Goal: Task Accomplishment & Management: Complete application form

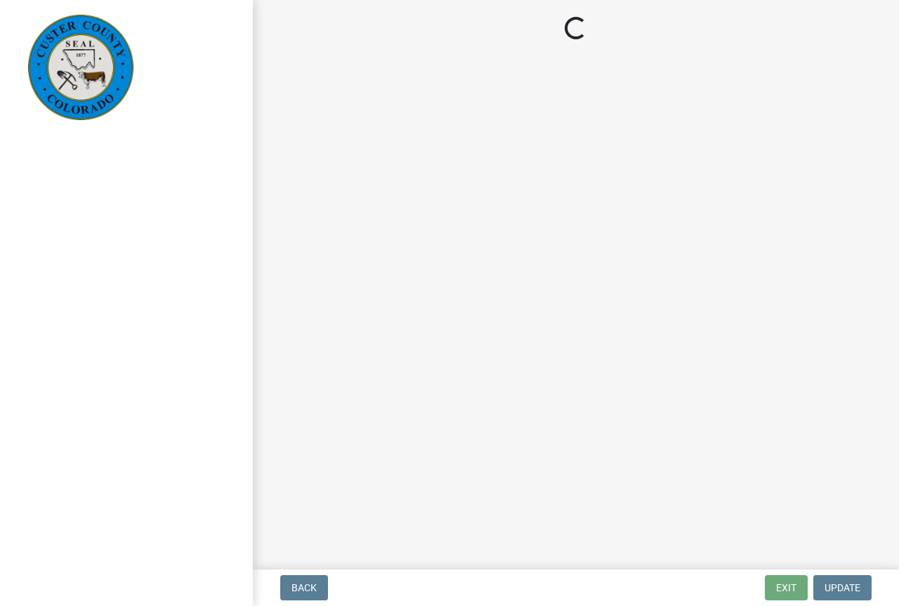
select select "cd09b013-b94f-4524-a046-a3f04ce1867e"
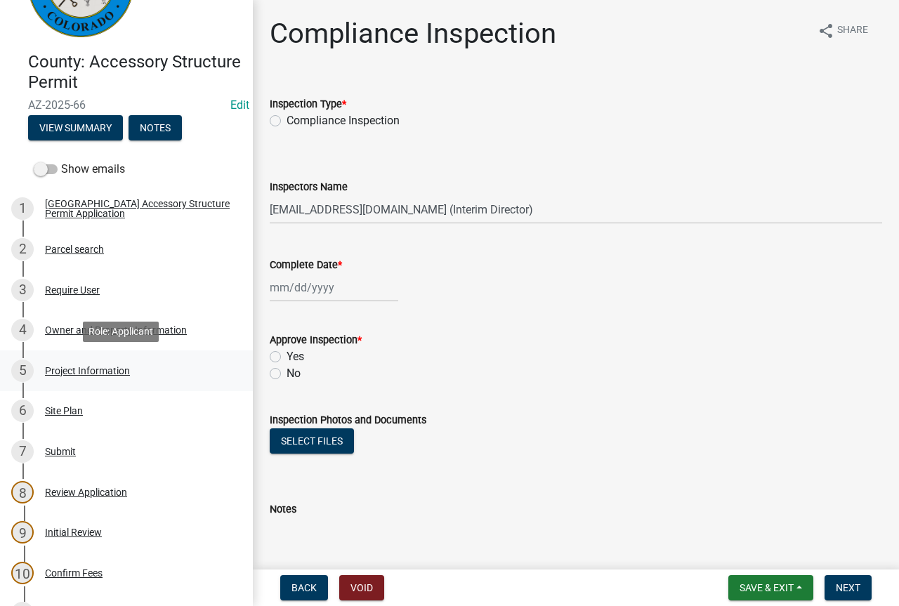
scroll to position [351, 0]
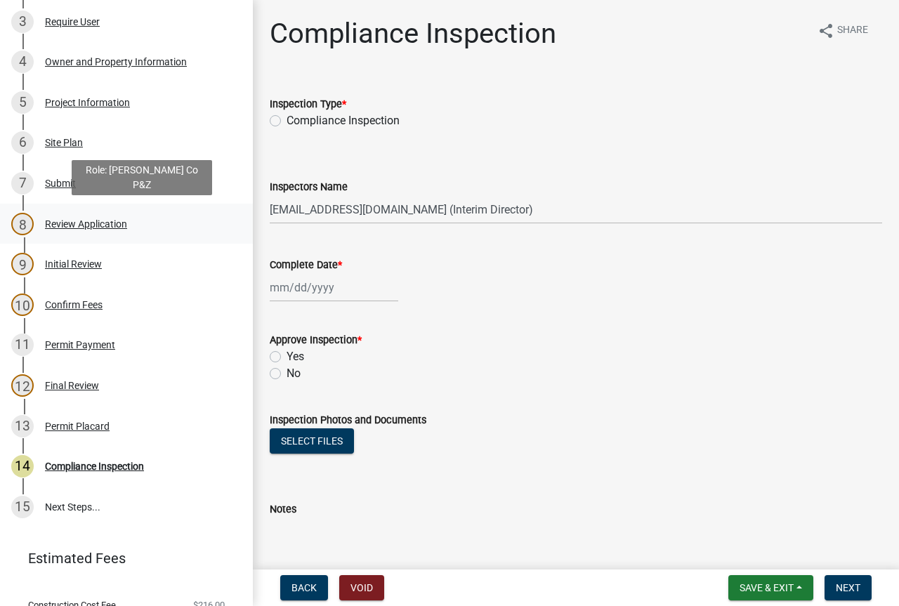
click at [114, 225] on div "Review Application" at bounding box center [86, 224] width 82 height 10
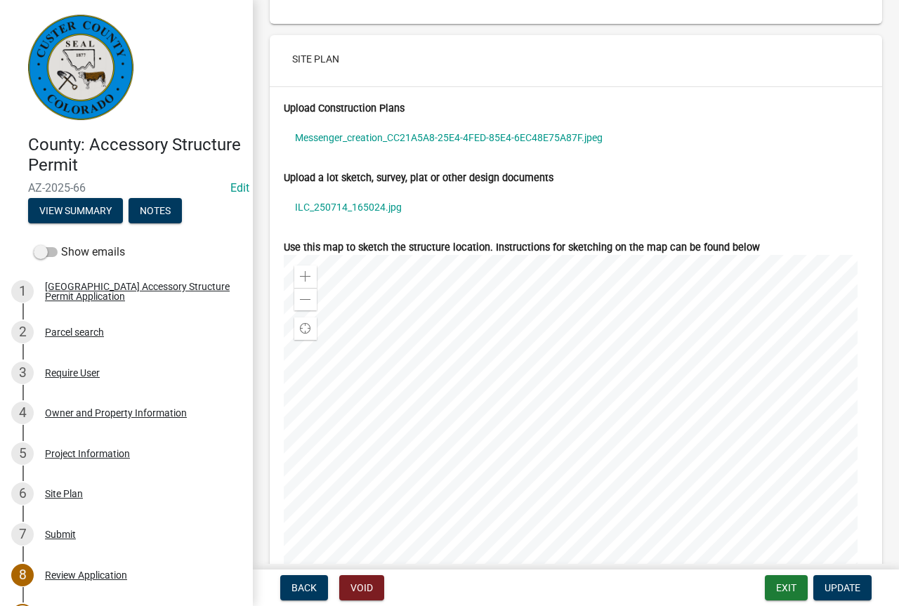
scroll to position [4214, 0]
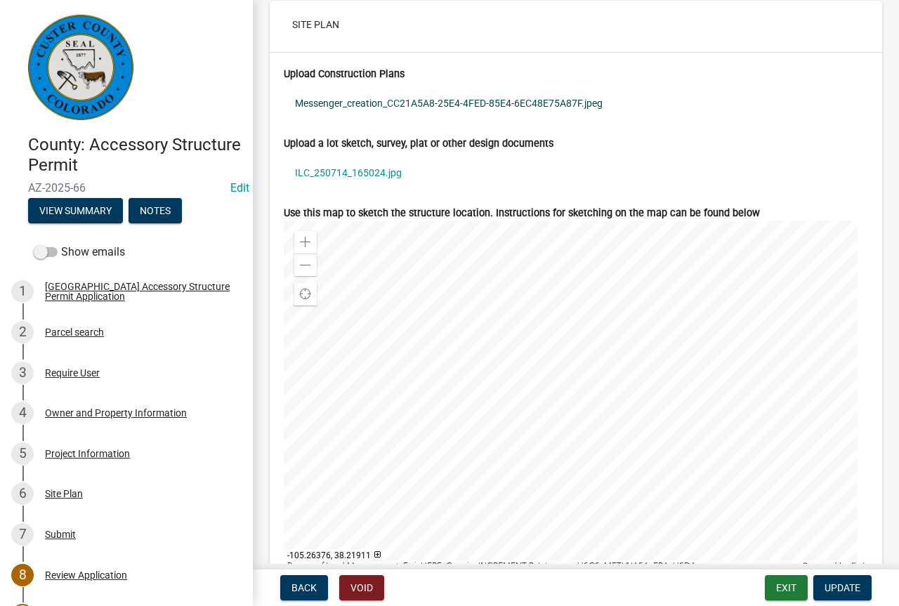
click at [519, 96] on link "Messenger_creation_CC21A5A8-25E4-4FED-85E4-6EC48E75A87F.jpeg" at bounding box center [576, 103] width 584 height 32
click at [397, 169] on link "ILC_250714_165024.jpg" at bounding box center [576, 173] width 584 height 32
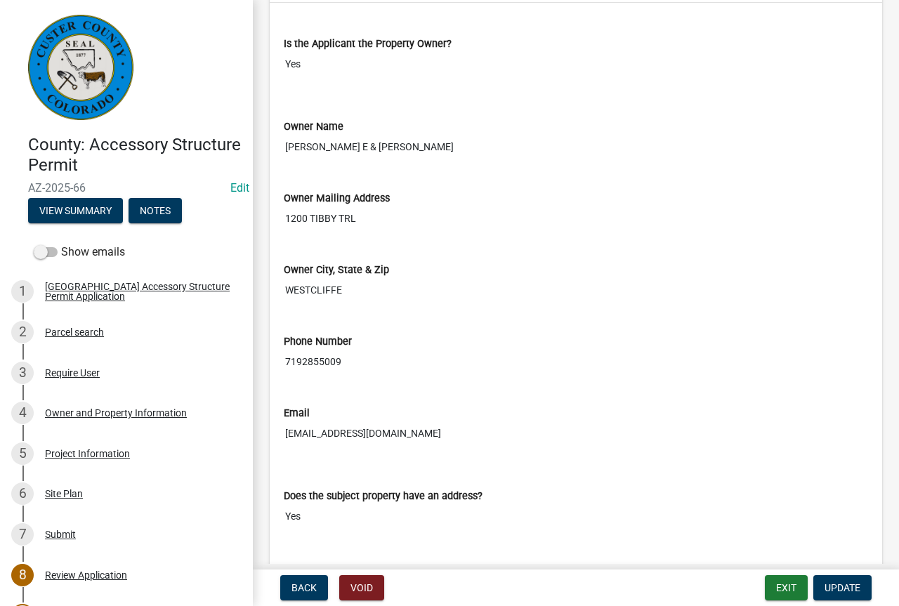
scroll to position [843, 0]
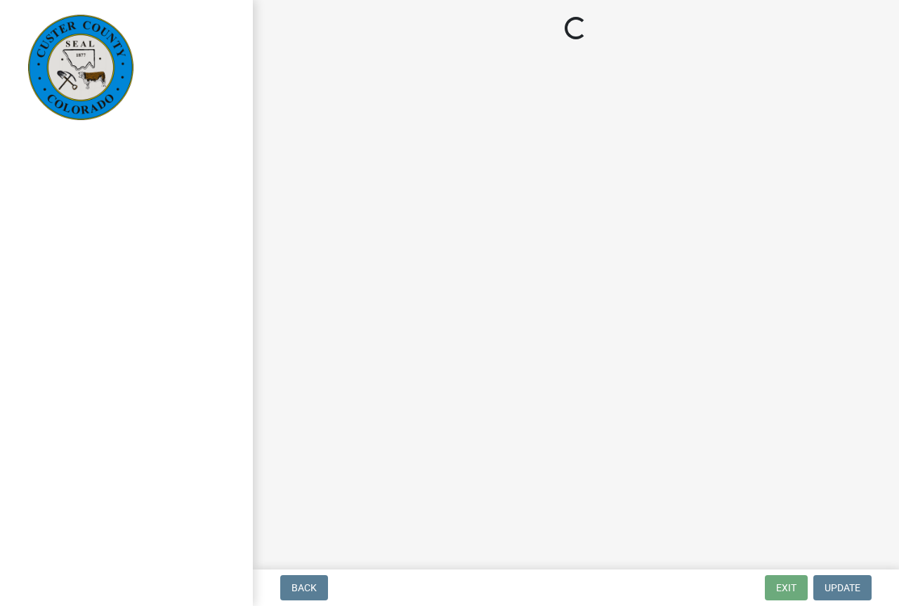
select select "cd09b013-b94f-4524-a046-a3f04ce1867e"
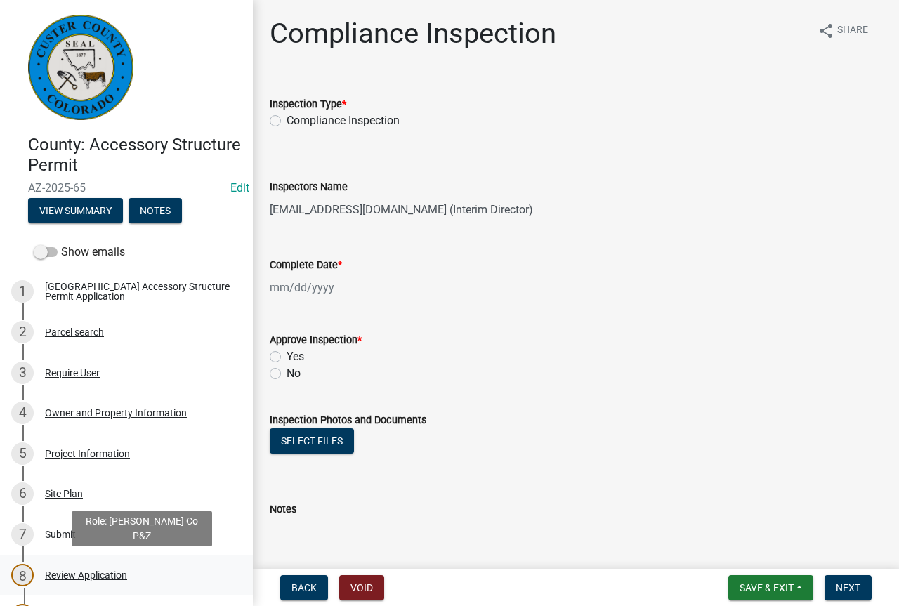
click at [98, 572] on div "Review Application" at bounding box center [86, 575] width 82 height 10
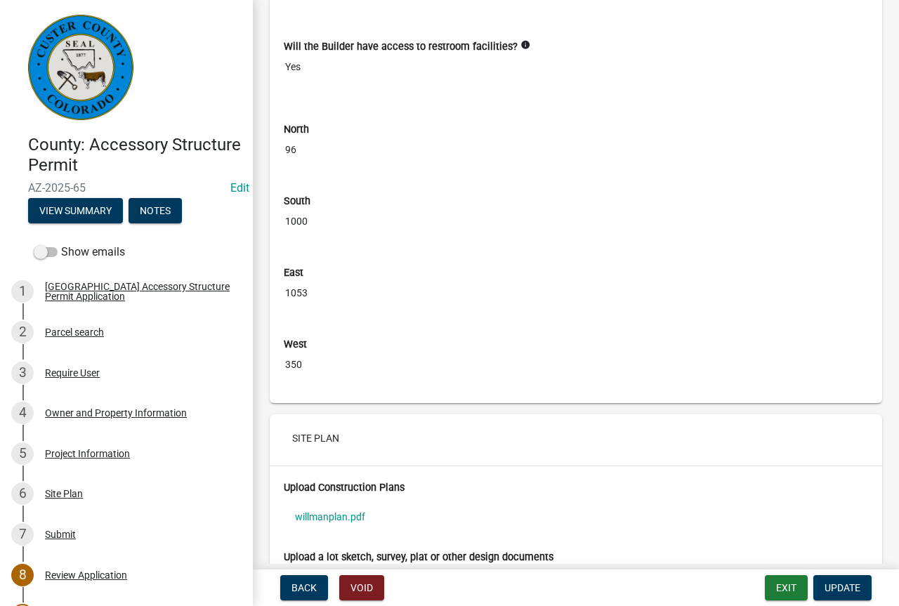
scroll to position [3862, 0]
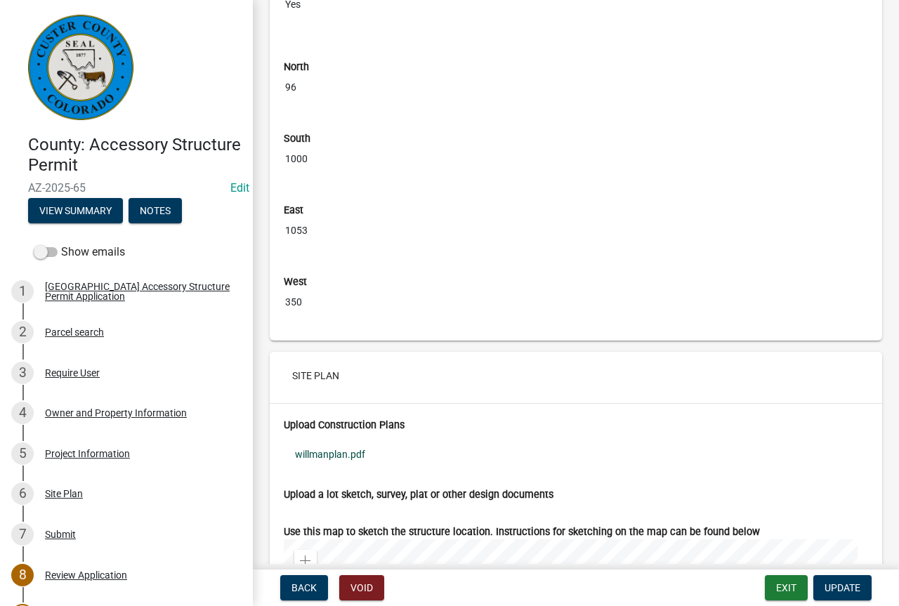
click at [341, 451] on link "willmanplan.pdf" at bounding box center [576, 454] width 584 height 32
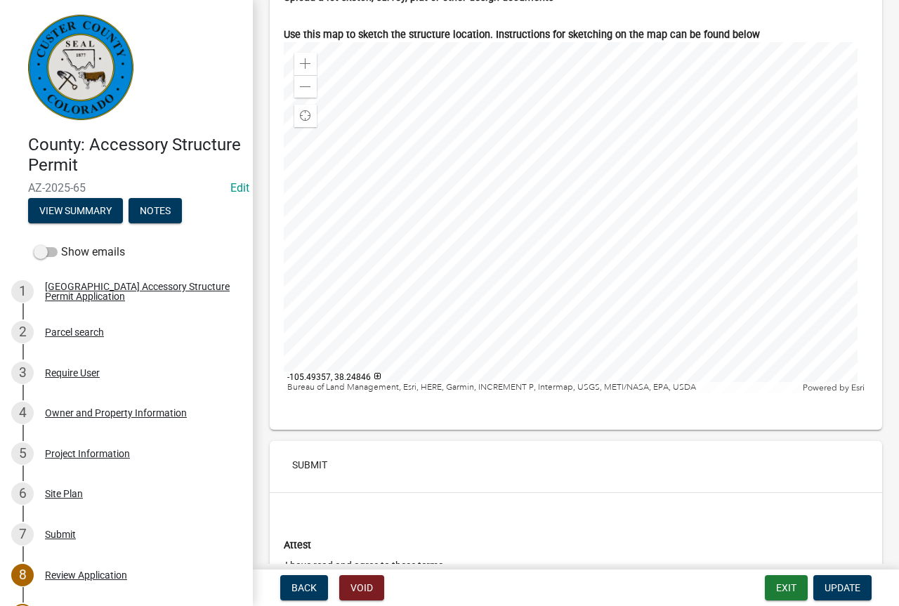
scroll to position [4166, 0]
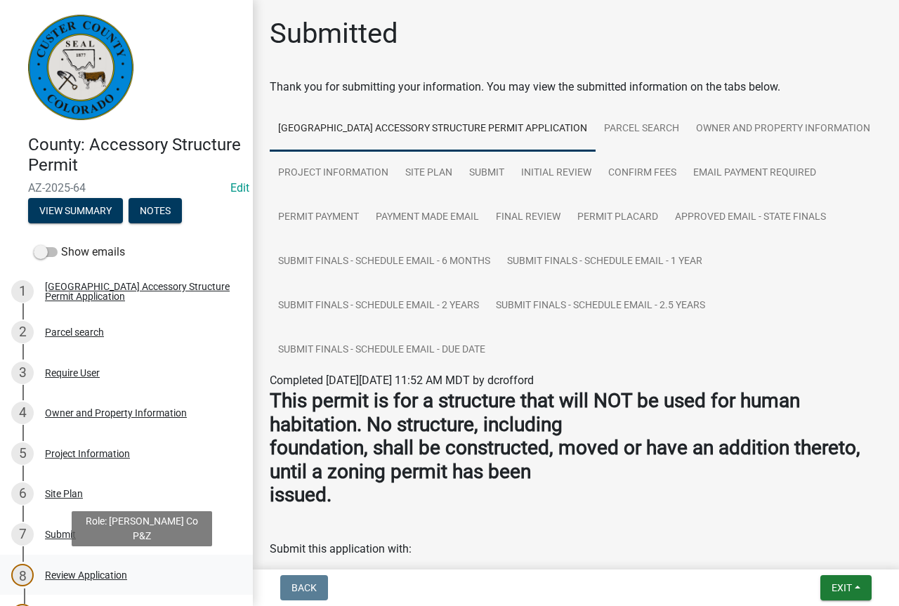
click at [104, 572] on div "Review Application" at bounding box center [86, 575] width 82 height 10
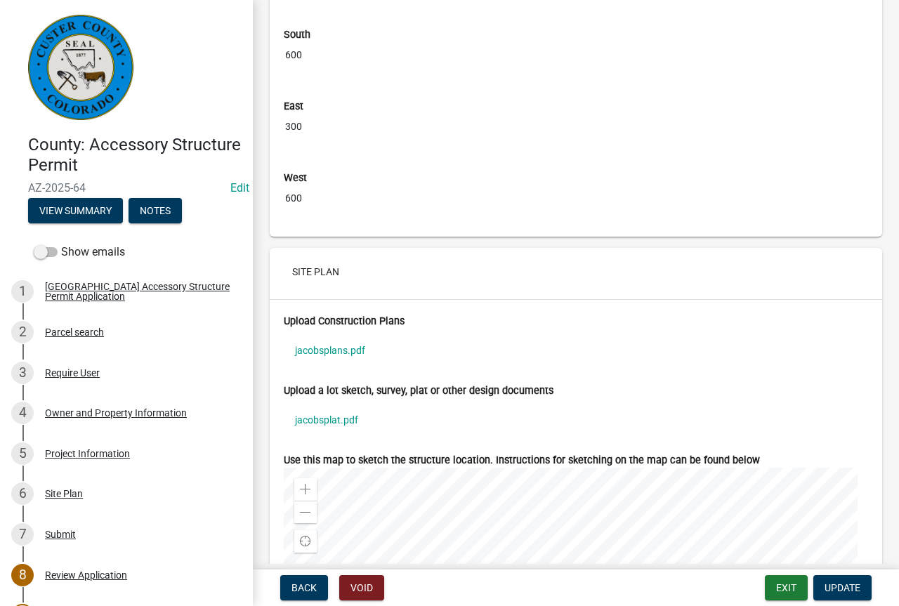
scroll to position [4073, 0]
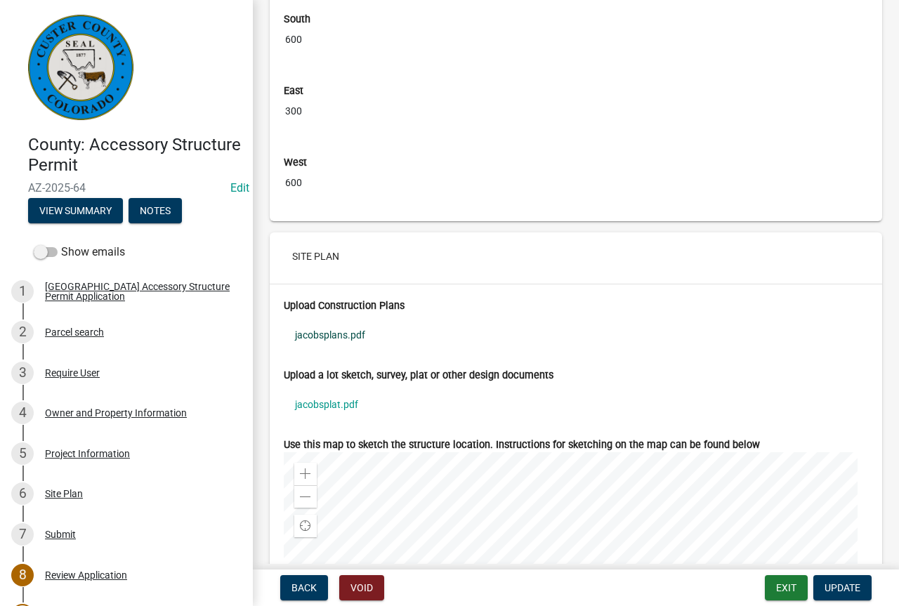
click at [334, 336] on link "jacobsplans.pdf" at bounding box center [576, 335] width 584 height 32
click at [336, 408] on link "jacobsplat.pdf" at bounding box center [576, 404] width 584 height 32
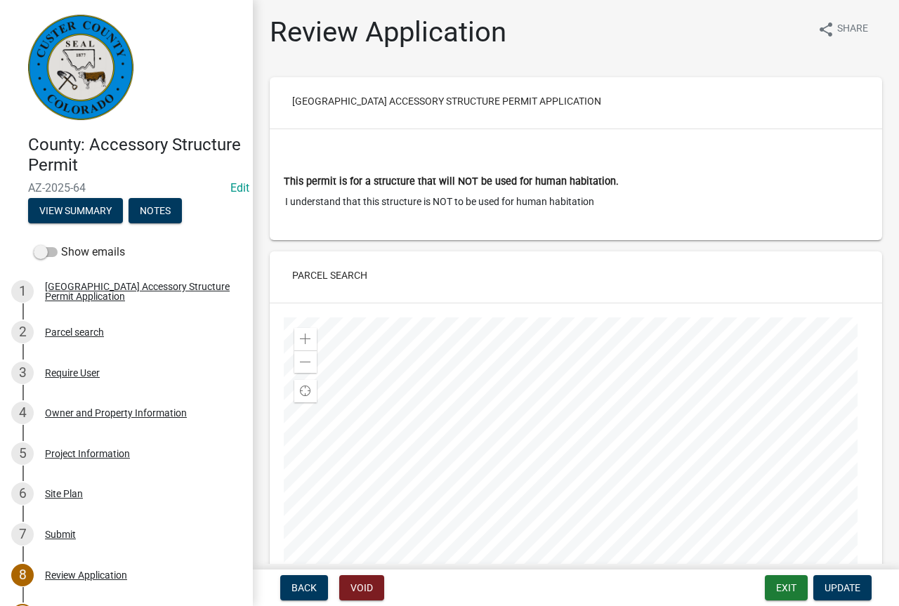
scroll to position [0, 0]
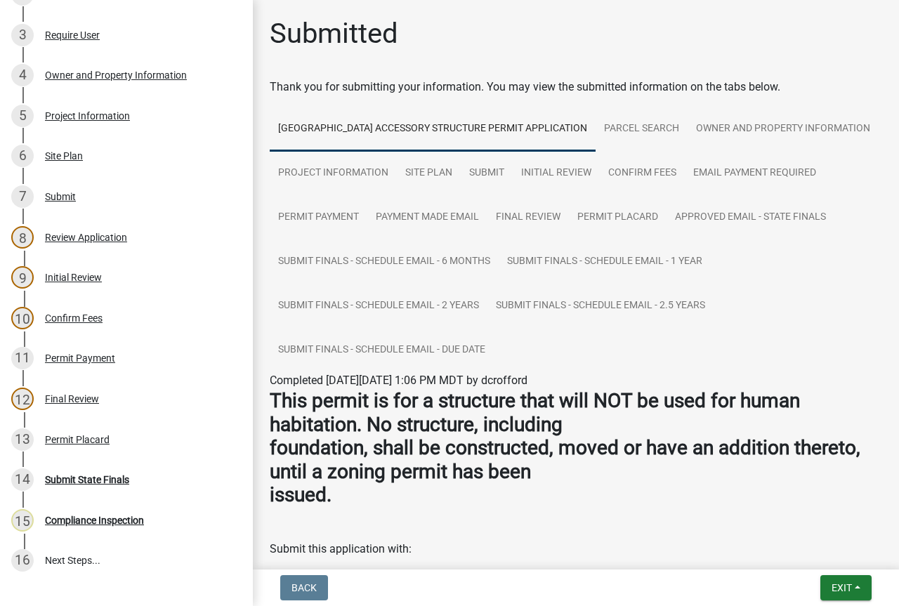
scroll to position [351, 0]
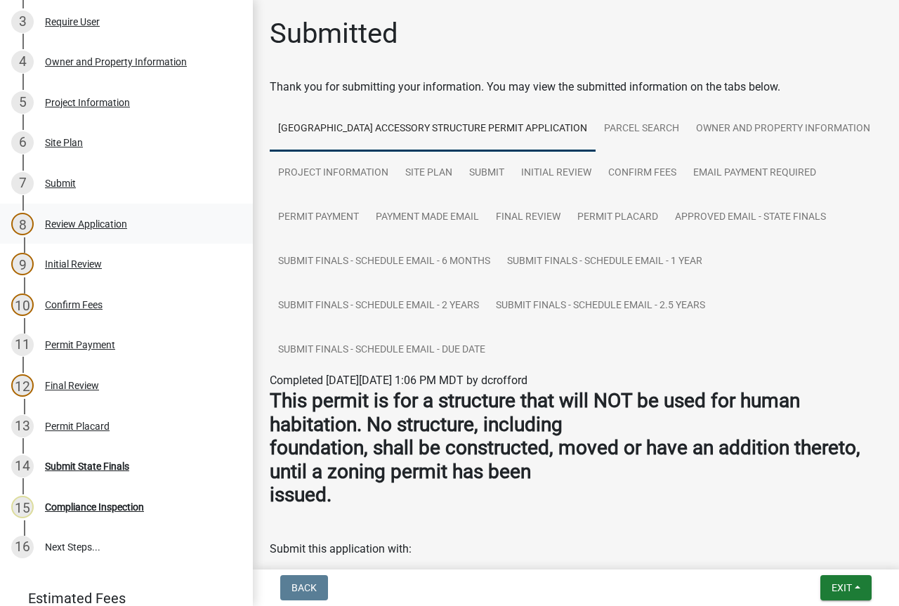
click at [104, 221] on div "Review Application" at bounding box center [86, 224] width 82 height 10
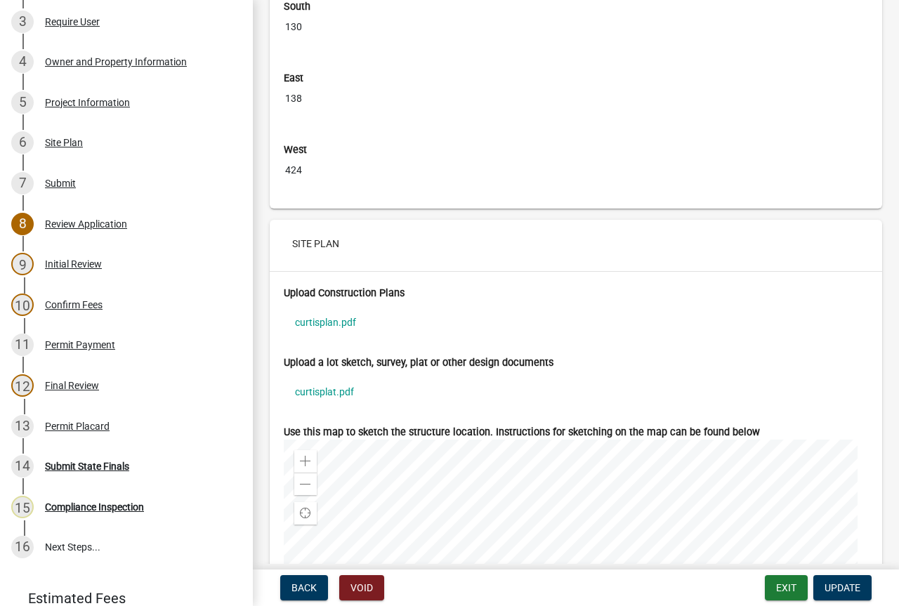
scroll to position [4143, 0]
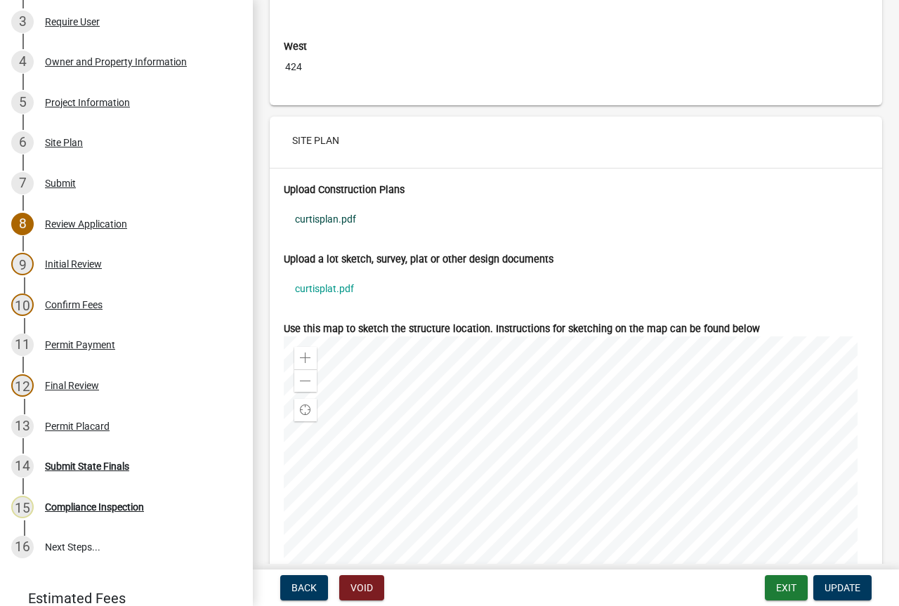
click at [337, 208] on link "curtisplan.pdf" at bounding box center [576, 219] width 584 height 32
click at [338, 283] on link "curtisplat.pdf" at bounding box center [576, 288] width 584 height 32
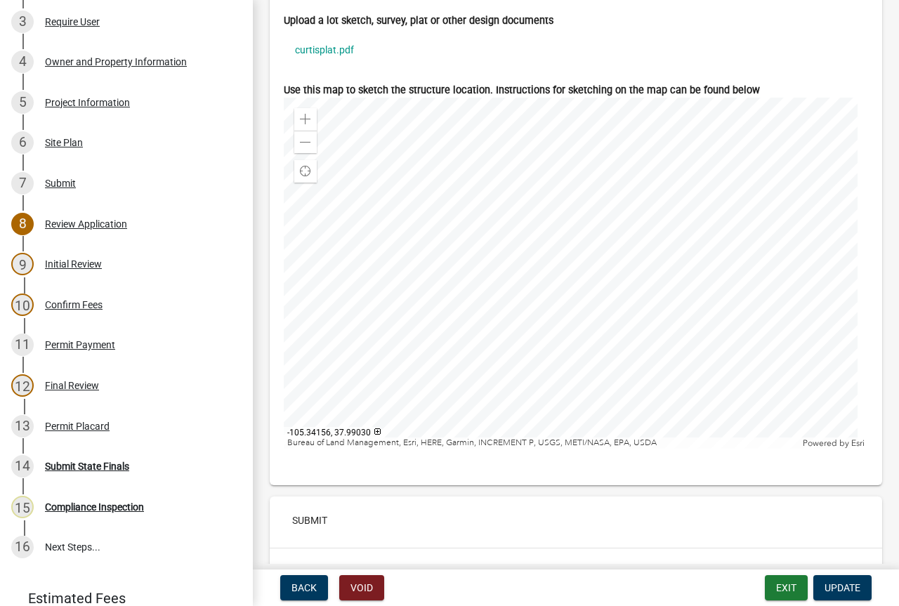
scroll to position [4244, 0]
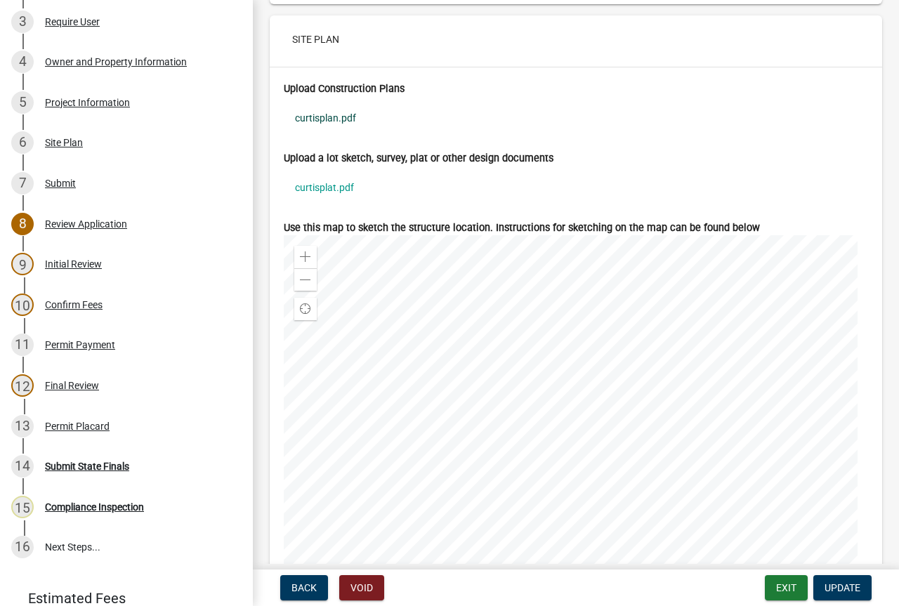
click at [325, 116] on link "curtisplan.pdf" at bounding box center [576, 118] width 584 height 32
click at [332, 186] on link "curtisplat.pdf" at bounding box center [576, 187] width 584 height 32
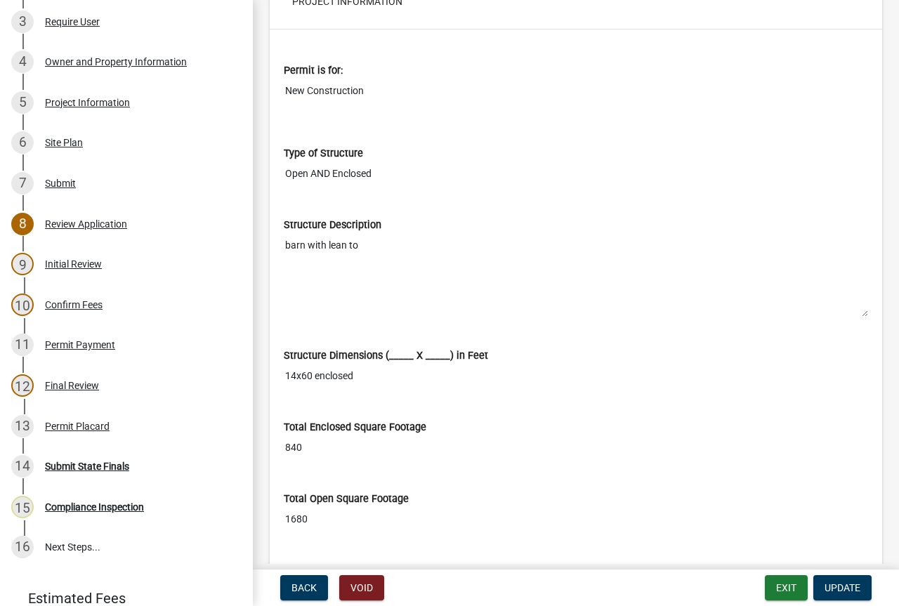
scroll to position [1787, 0]
